Goal: Task Accomplishment & Management: Use online tool/utility

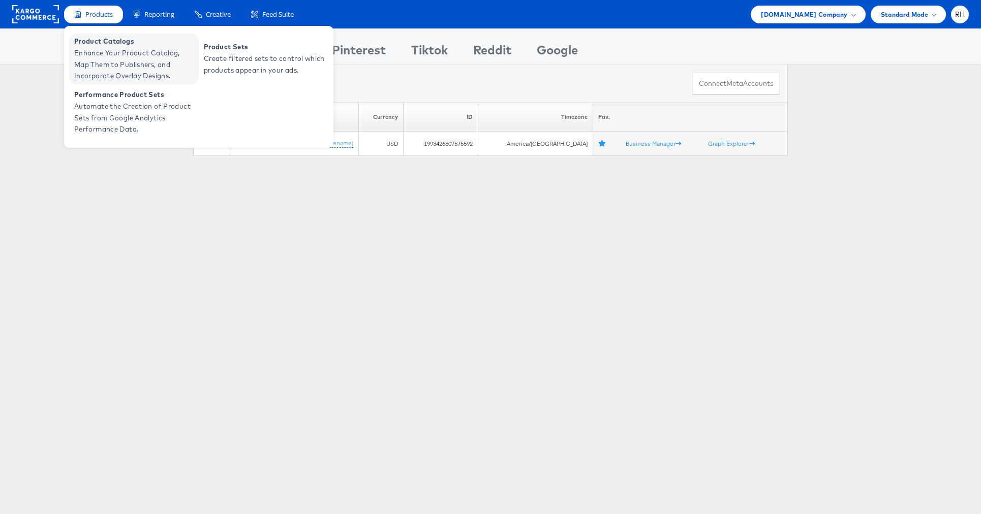
click at [100, 42] on span "Product Catalogs" at bounding box center [135, 42] width 122 height 12
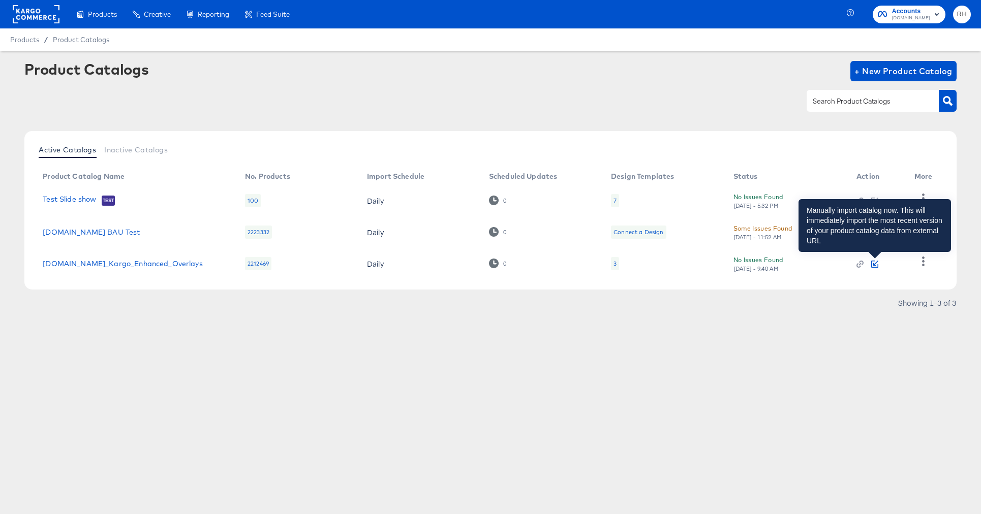
click at [876, 264] on icon "button" at bounding box center [874, 264] width 7 height 7
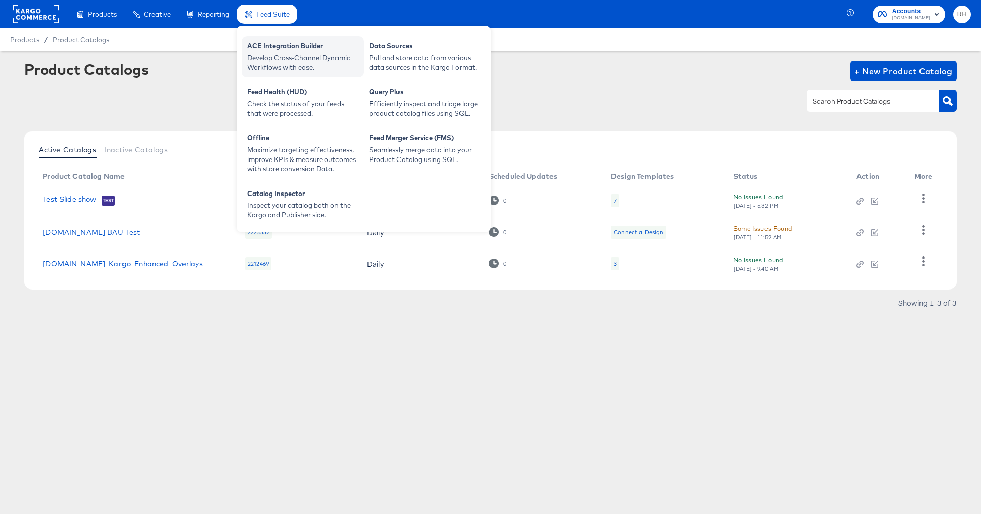
click at [266, 46] on div "ACE Integration Builder" at bounding box center [303, 47] width 112 height 12
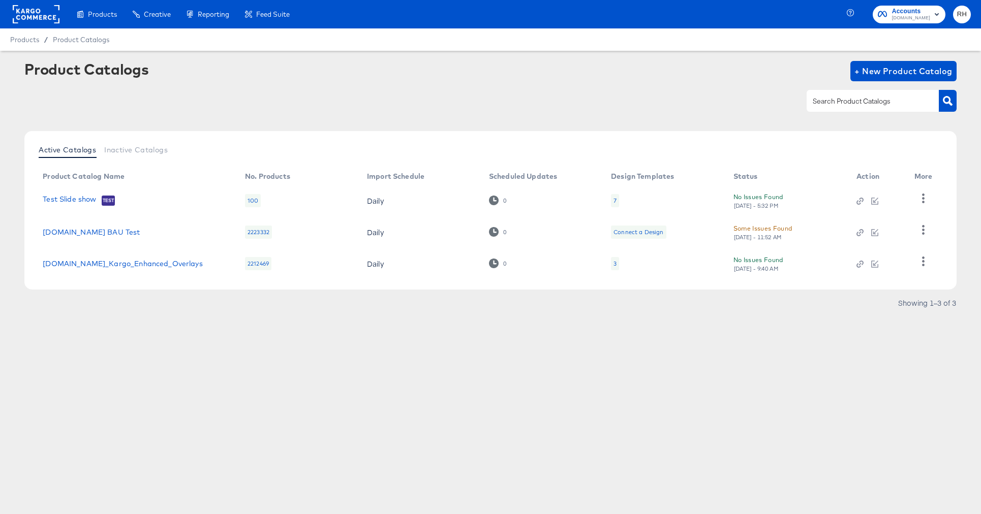
click at [714, 86] on div "Product Catalogs + New Product Catalog" at bounding box center [490, 92] width 932 height 62
